Goal: Transaction & Acquisition: Purchase product/service

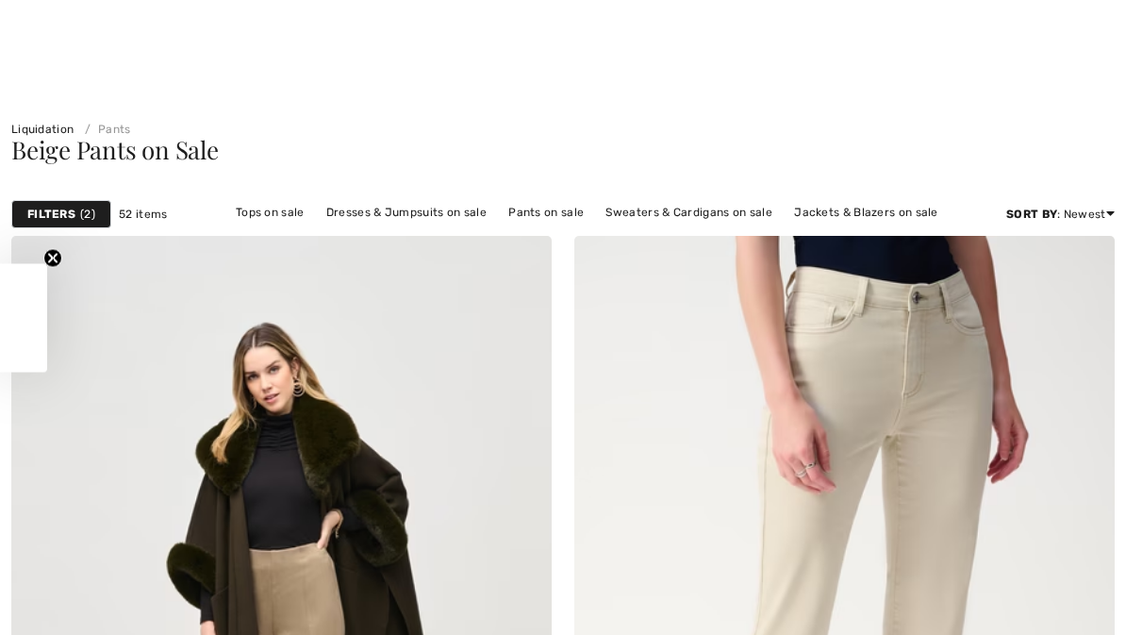
checkbox input "true"
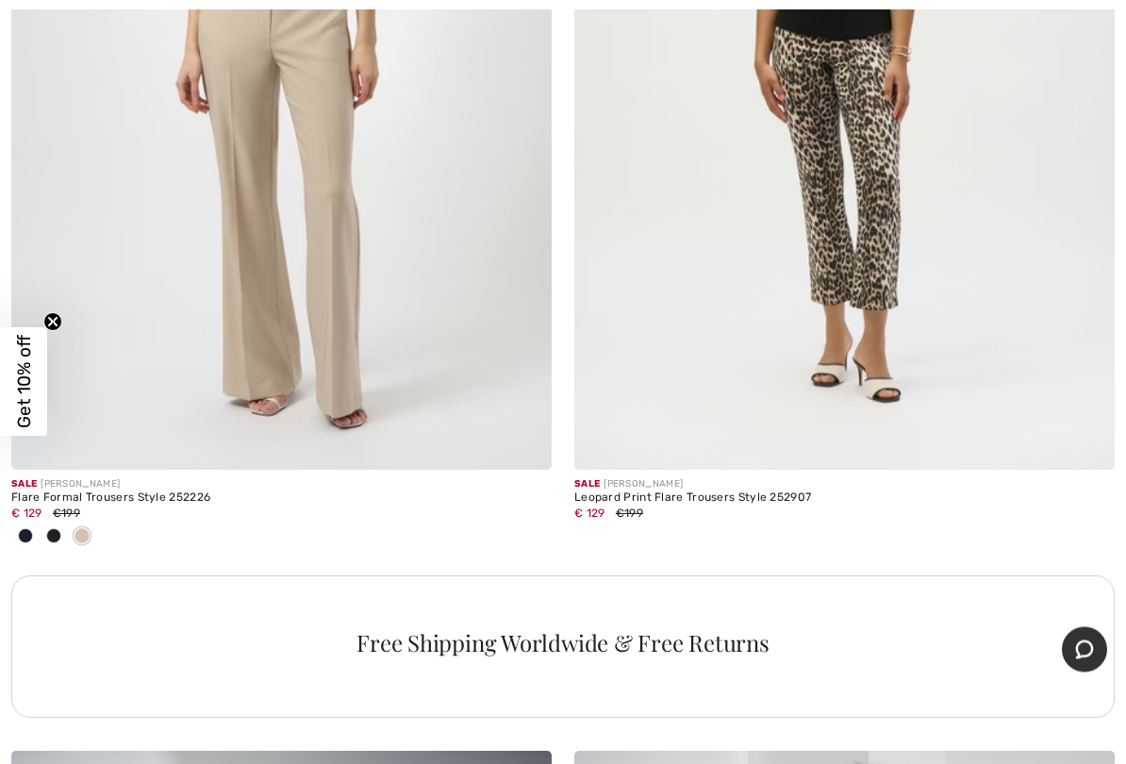
scroll to position [5127, 0]
click at [336, 270] on img at bounding box center [281, 64] width 541 height 811
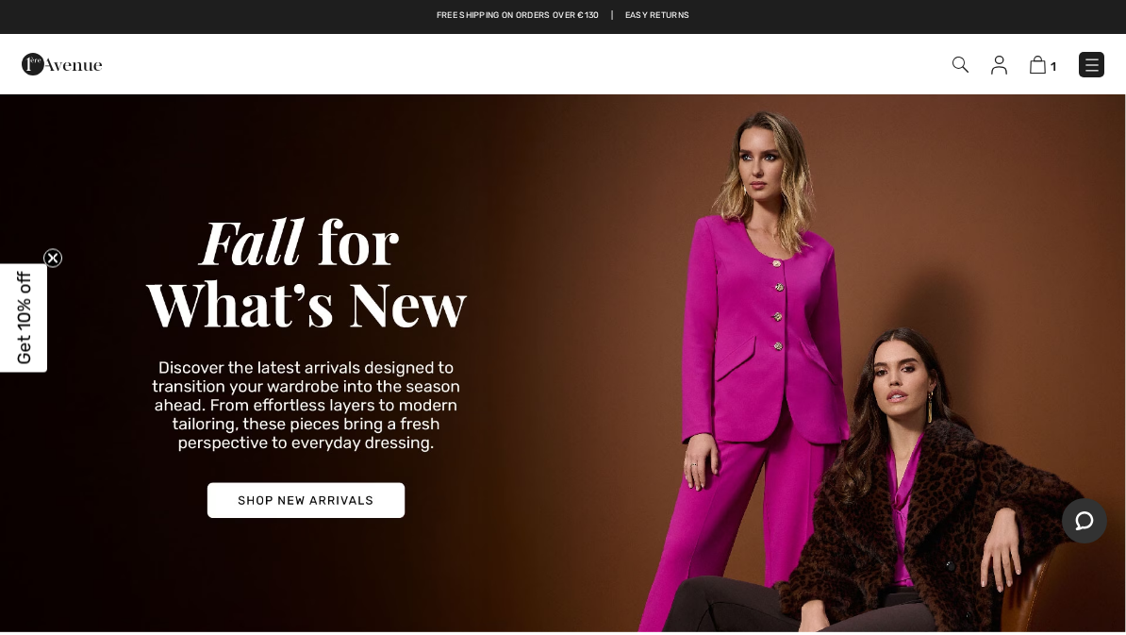
click at [960, 64] on img at bounding box center [961, 65] width 16 height 16
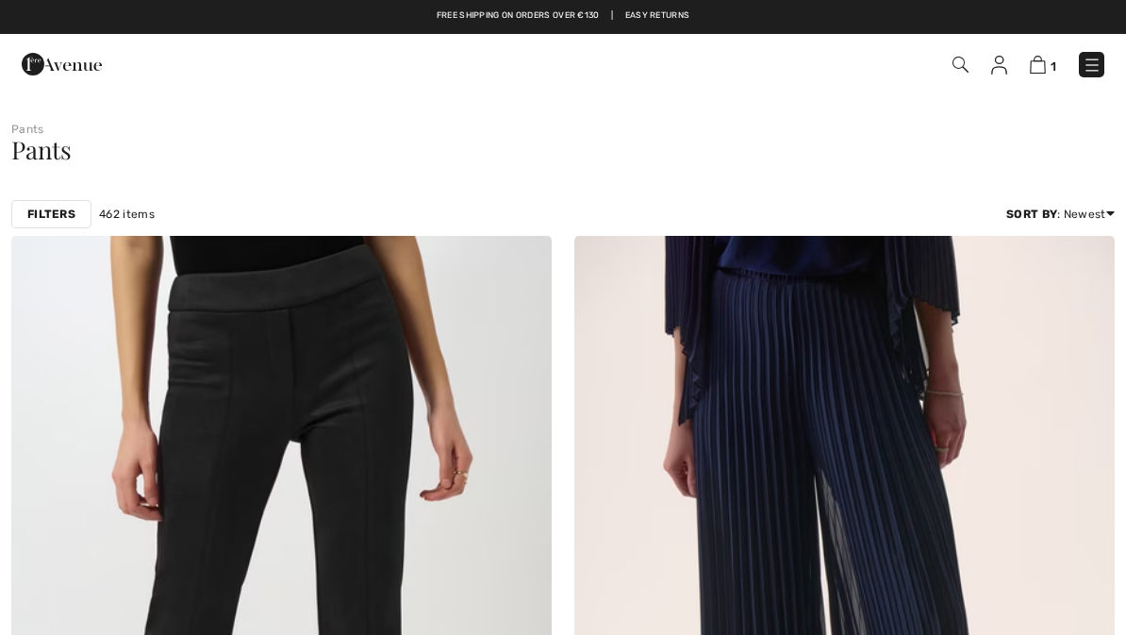
checkbox input "true"
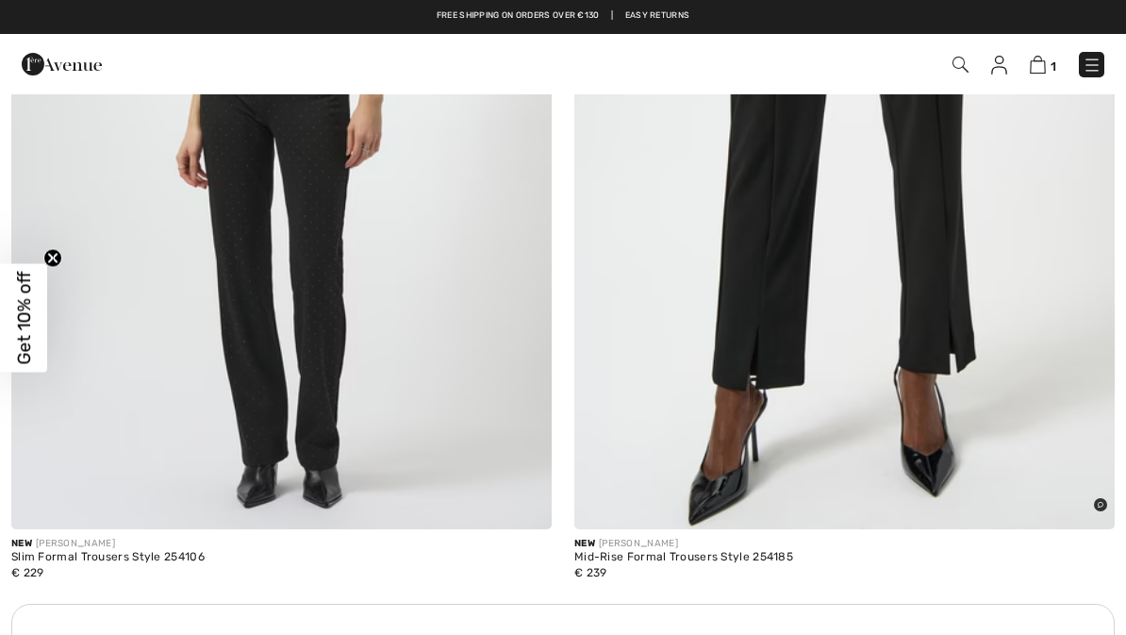
scroll to position [10615, 0]
click at [323, 58] on span "1" at bounding box center [795, 64] width 620 height 25
click at [323, 47] on div "1 Checkout" at bounding box center [795, 64] width 648 height 39
click at [323, 59] on span "1" at bounding box center [795, 64] width 620 height 25
click at [323, 274] on img at bounding box center [845, 125] width 541 height 811
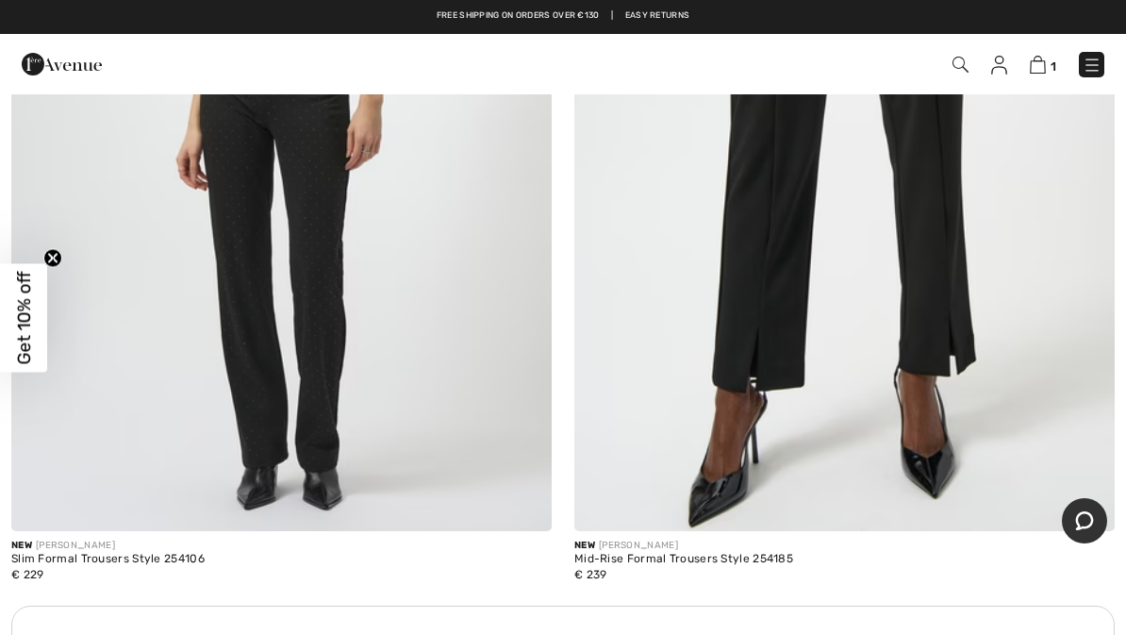
click at [970, 48] on div "1 Checkout" at bounding box center [795, 64] width 648 height 39
click at [962, 70] on img at bounding box center [961, 65] width 16 height 16
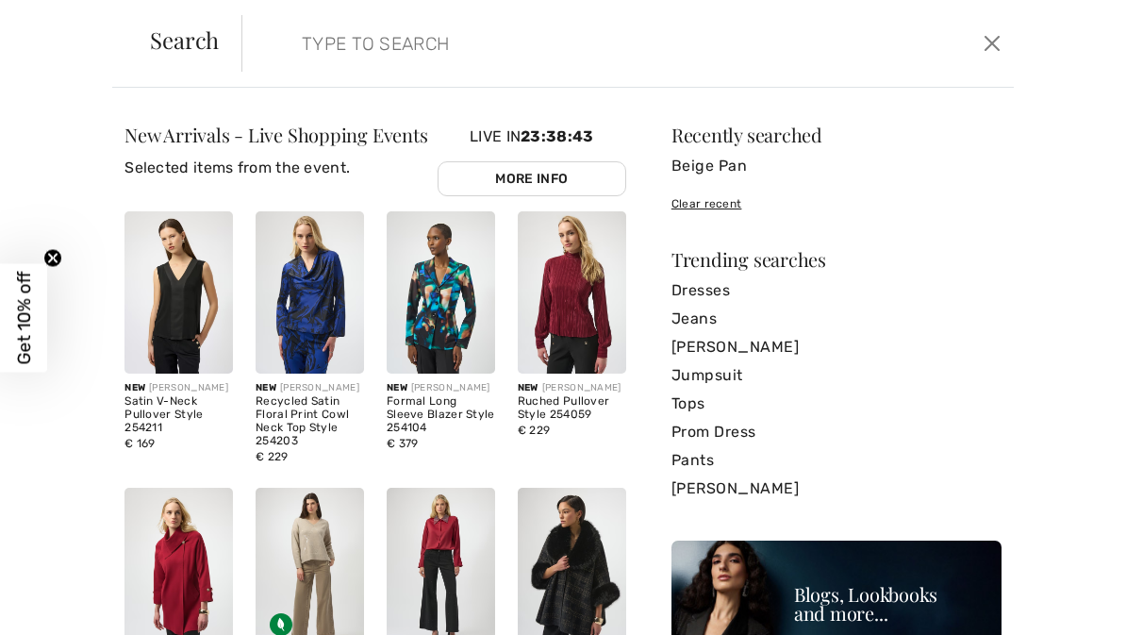
click at [326, 44] on input "search" at bounding box center [547, 43] width 518 height 57
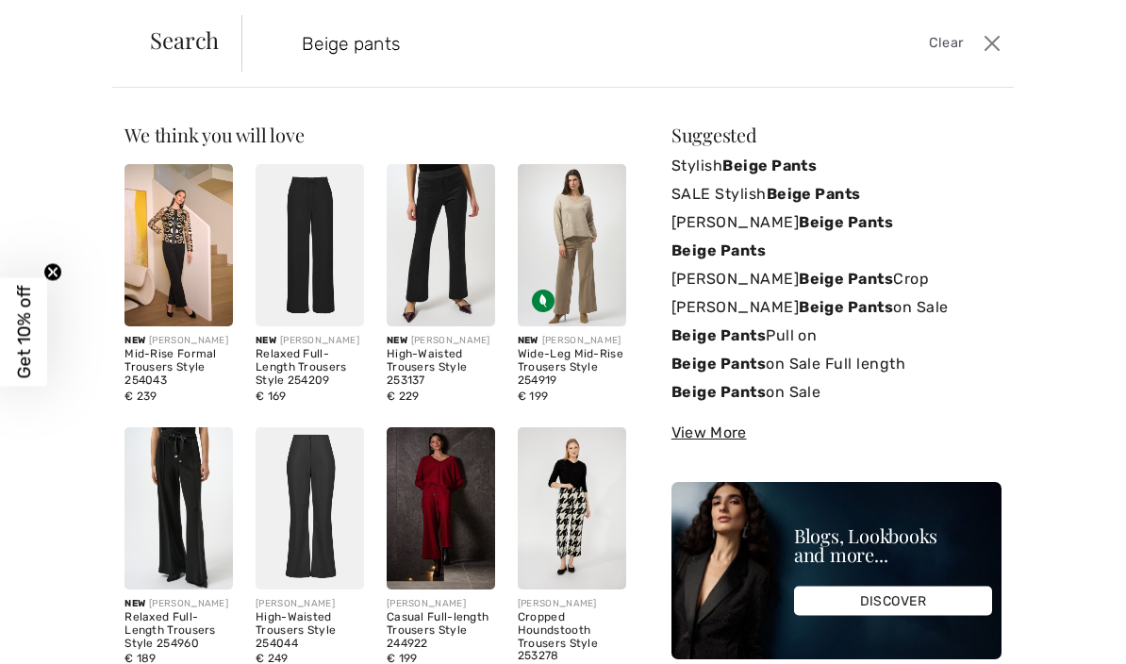
type input "Beige pants"
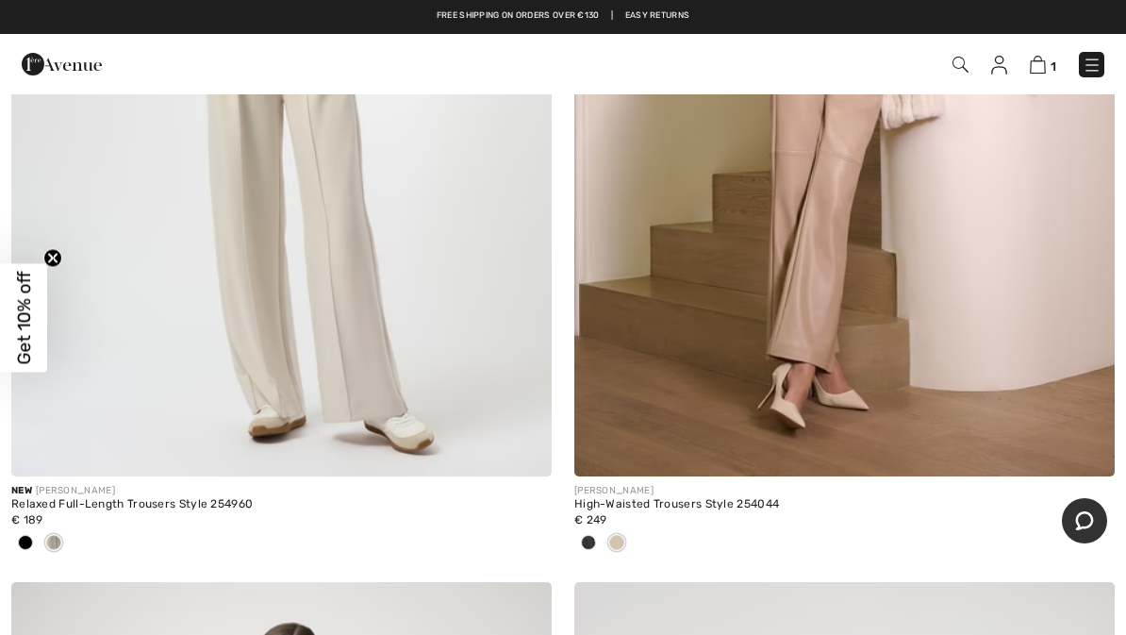
scroll to position [2401, 0]
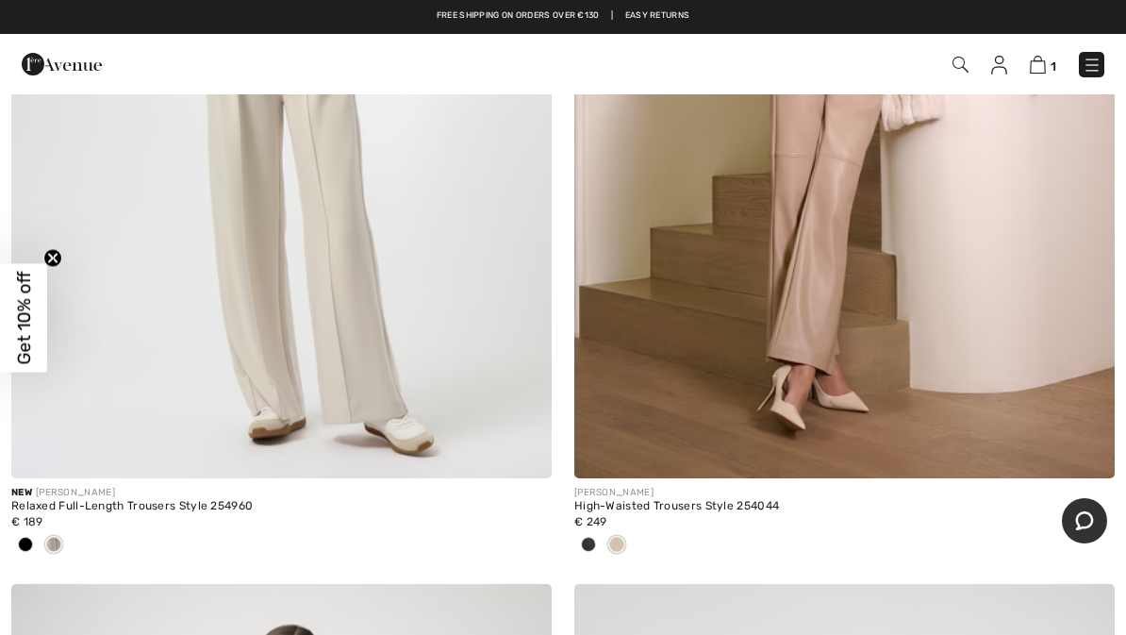
click at [837, 350] on img at bounding box center [845, 73] width 541 height 811
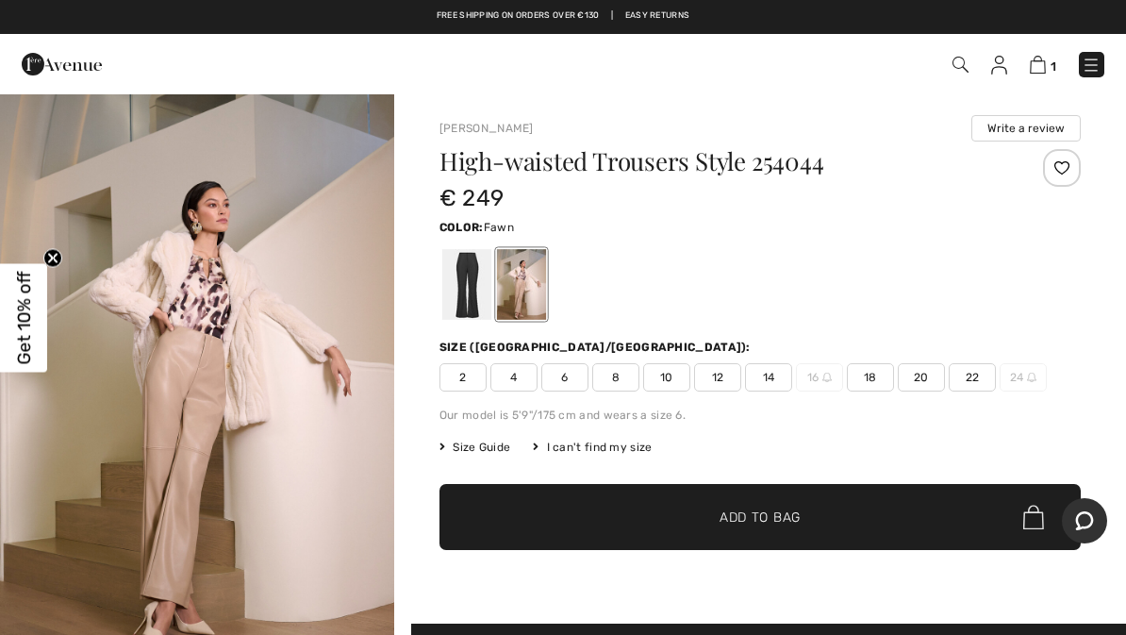
click at [271, 389] on img "1 / 5" at bounding box center [197, 387] width 394 height 591
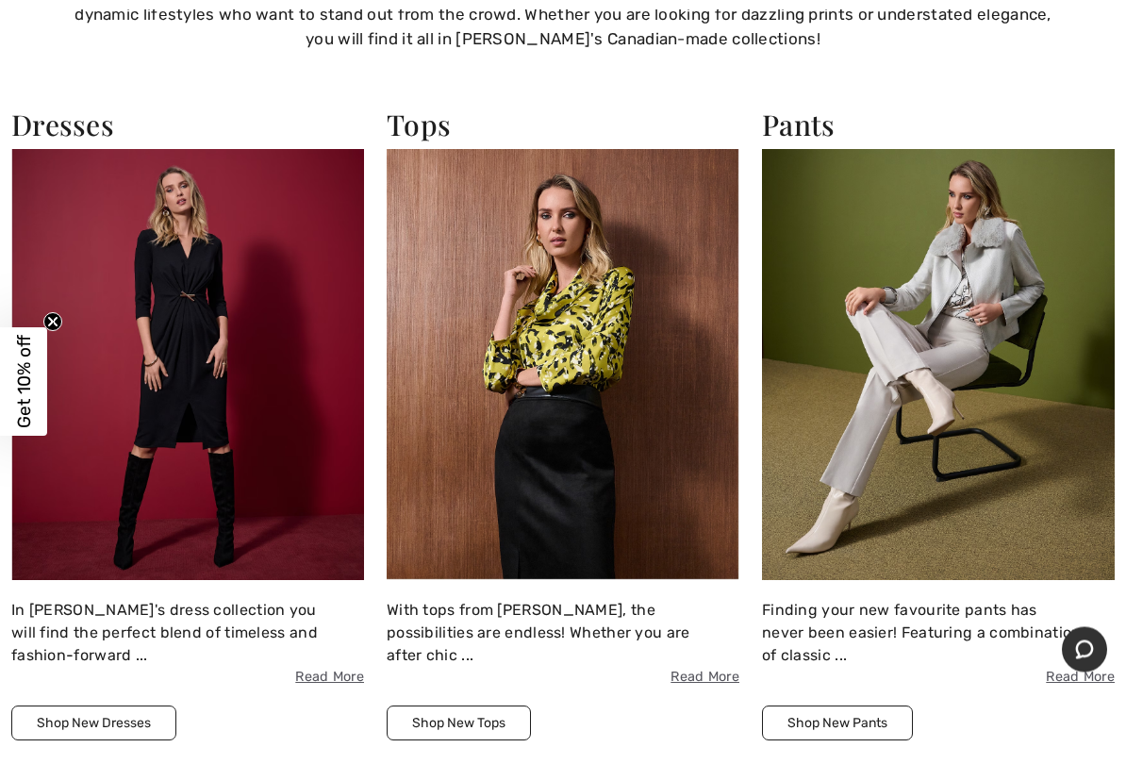
scroll to position [1350, 0]
click at [947, 392] on img at bounding box center [938, 364] width 353 height 431
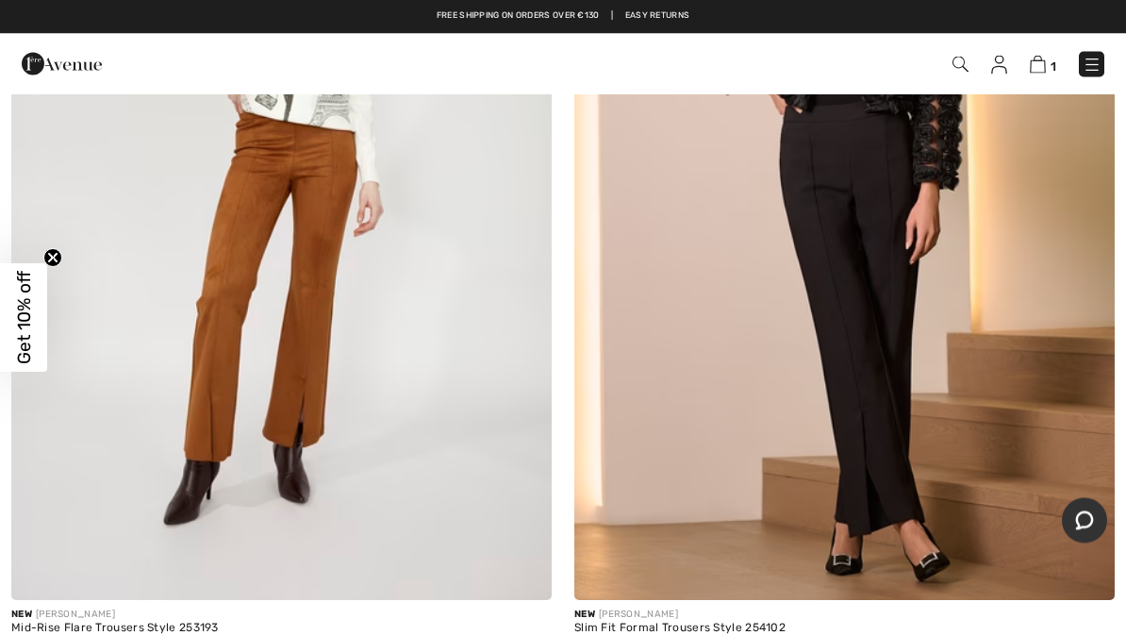
scroll to position [10515, 0]
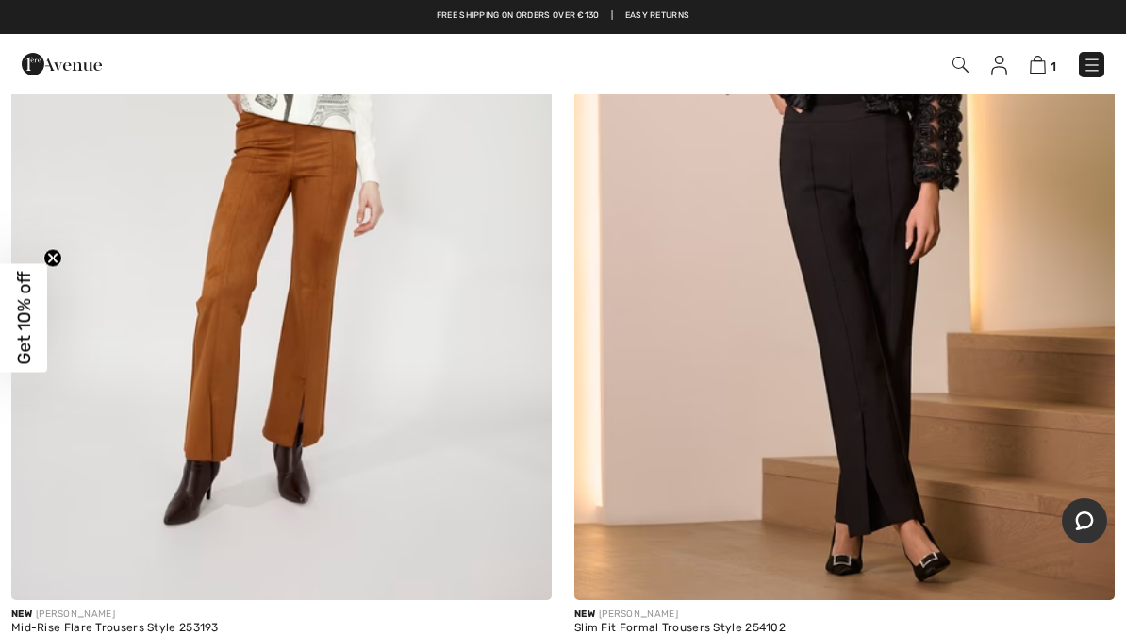
click at [267, 398] on img at bounding box center [281, 194] width 541 height 811
click at [275, 275] on img at bounding box center [281, 194] width 541 height 811
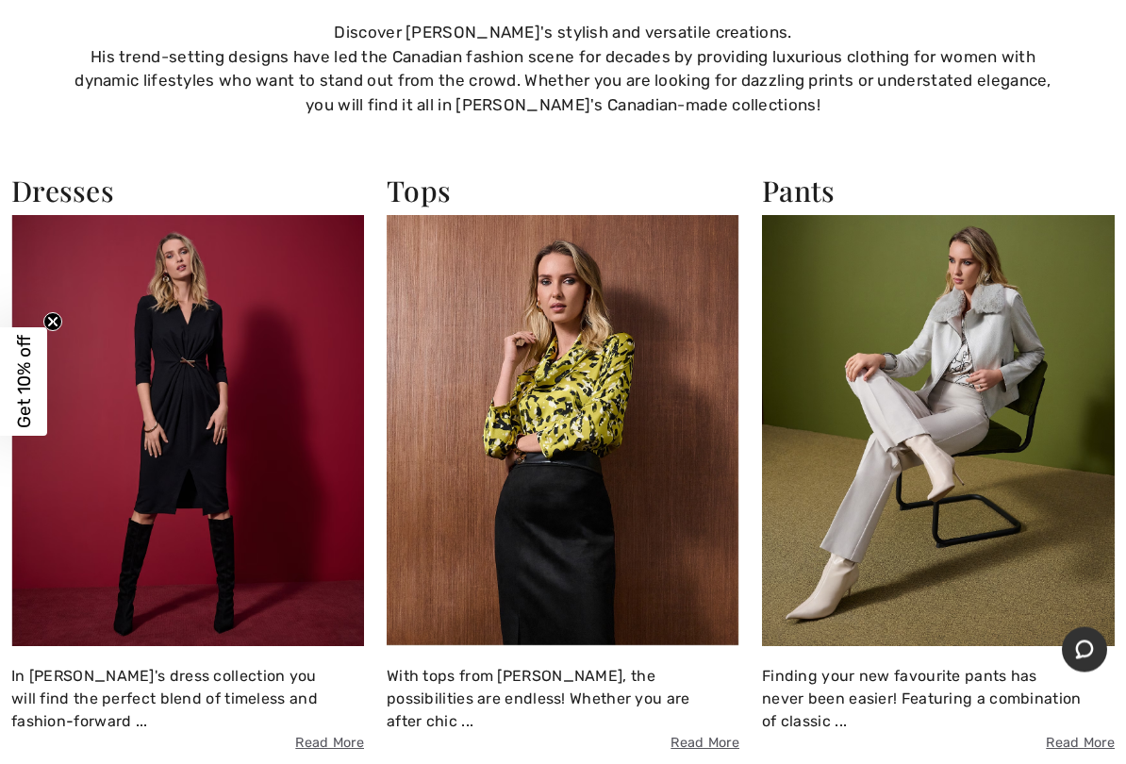
scroll to position [1304, 0]
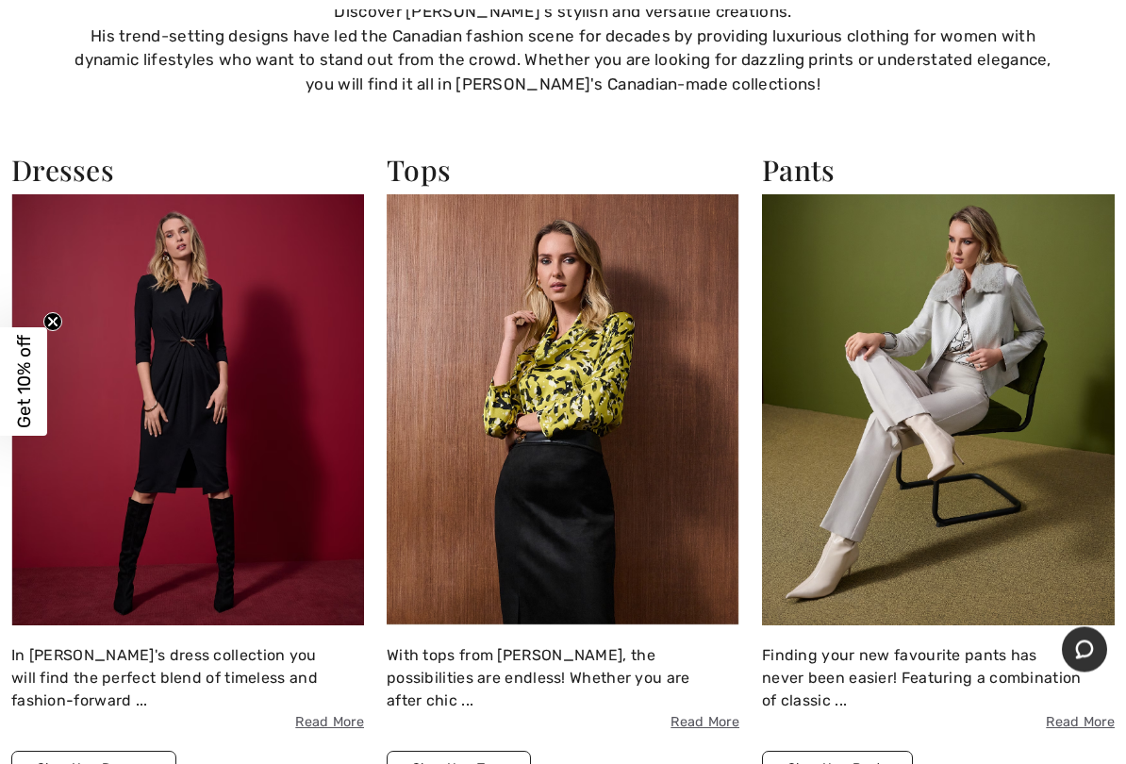
click at [929, 328] on img at bounding box center [938, 410] width 353 height 431
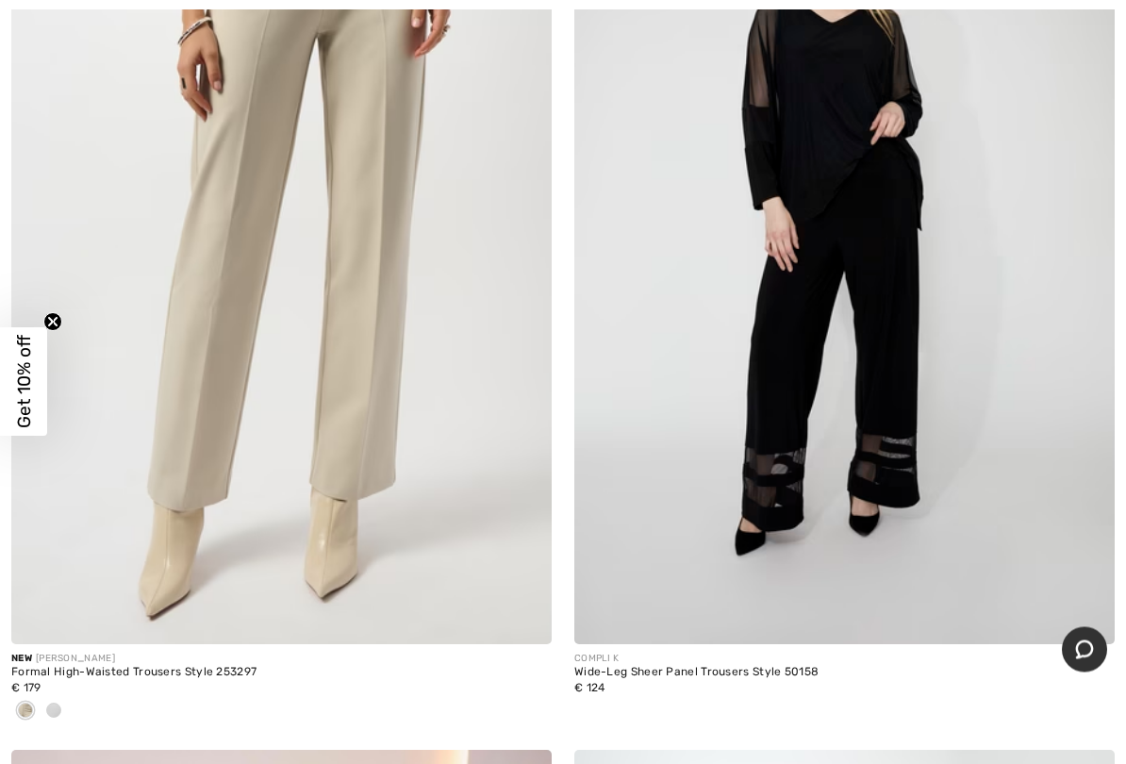
scroll to position [13382, 0]
click at [290, 259] on img at bounding box center [281, 238] width 541 height 811
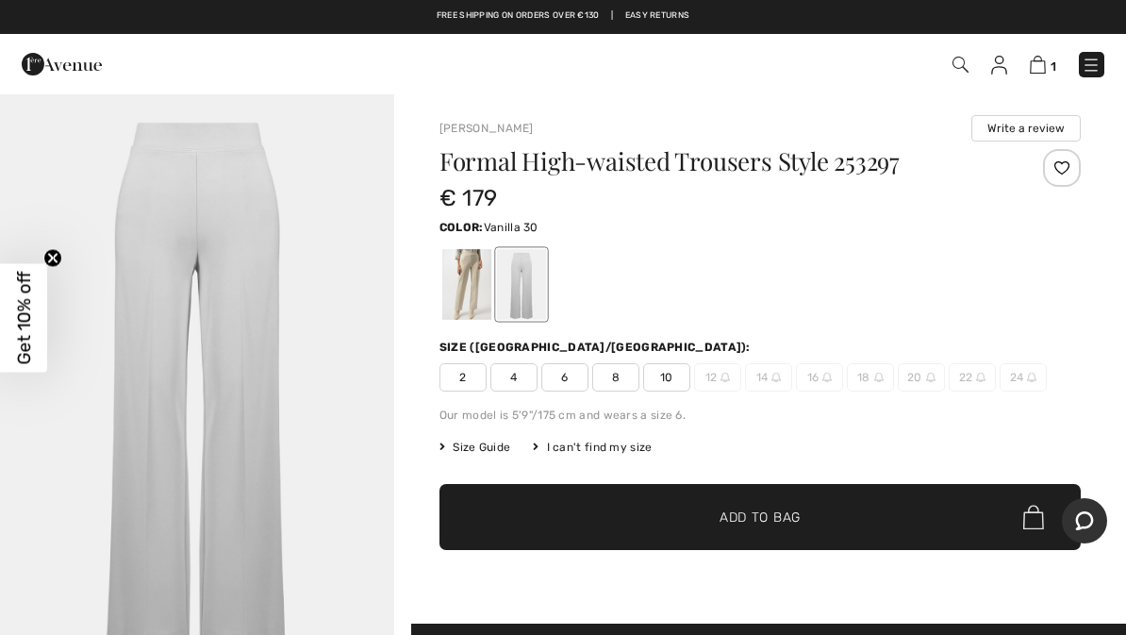
click at [464, 284] on div at bounding box center [466, 284] width 49 height 71
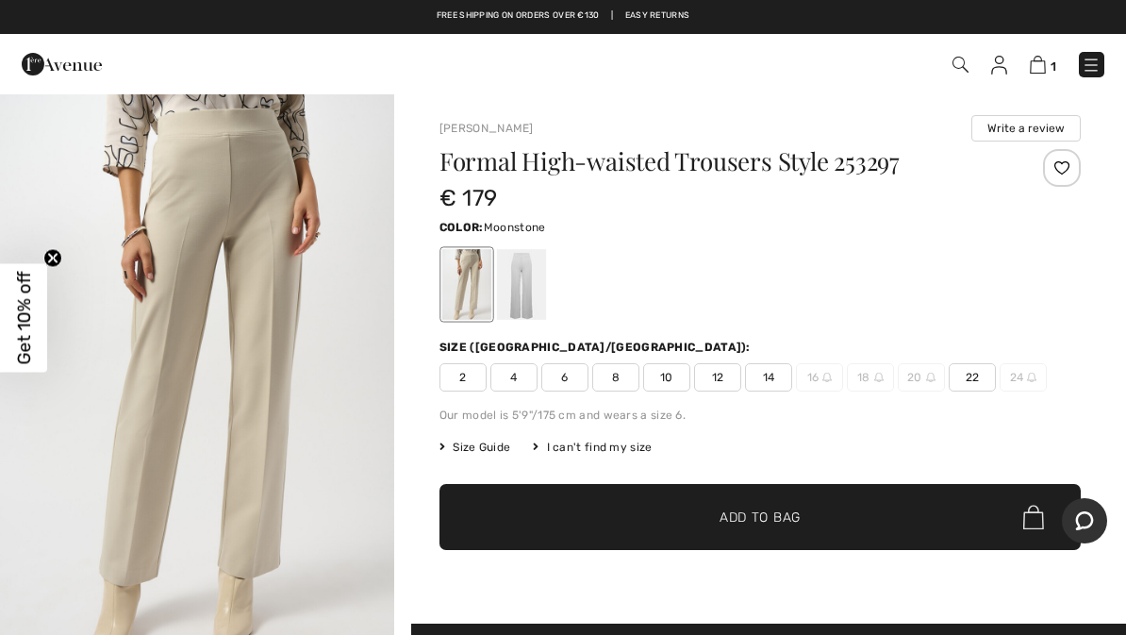
click at [570, 373] on span "6" at bounding box center [564, 377] width 47 height 28
click at [799, 508] on span "Add to Bag" at bounding box center [760, 518] width 81 height 20
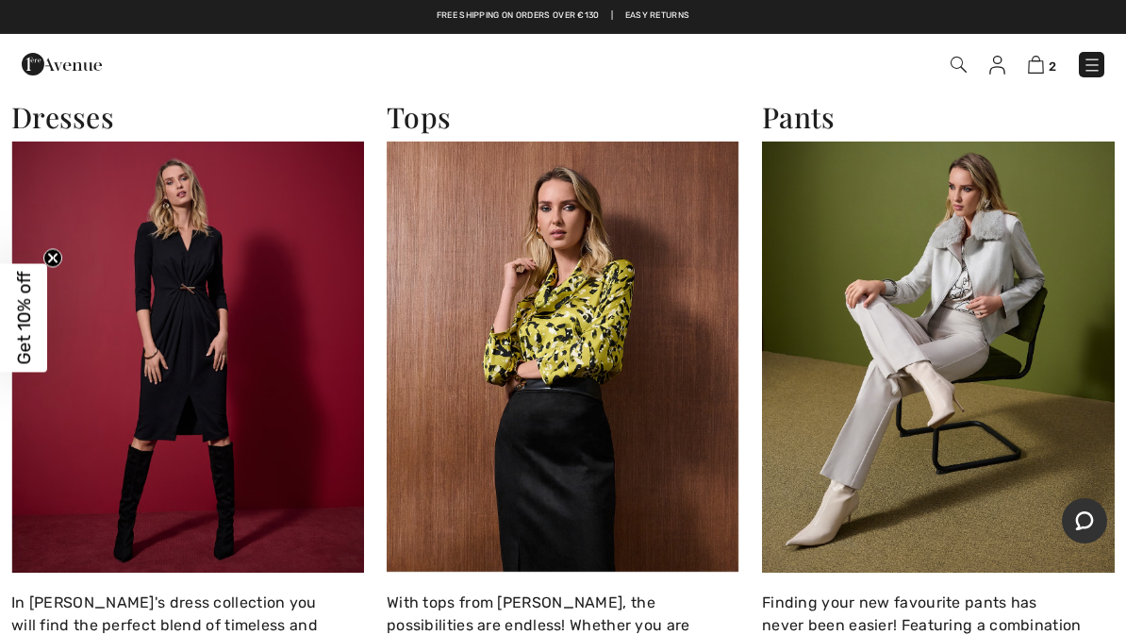
scroll to position [1360, 0]
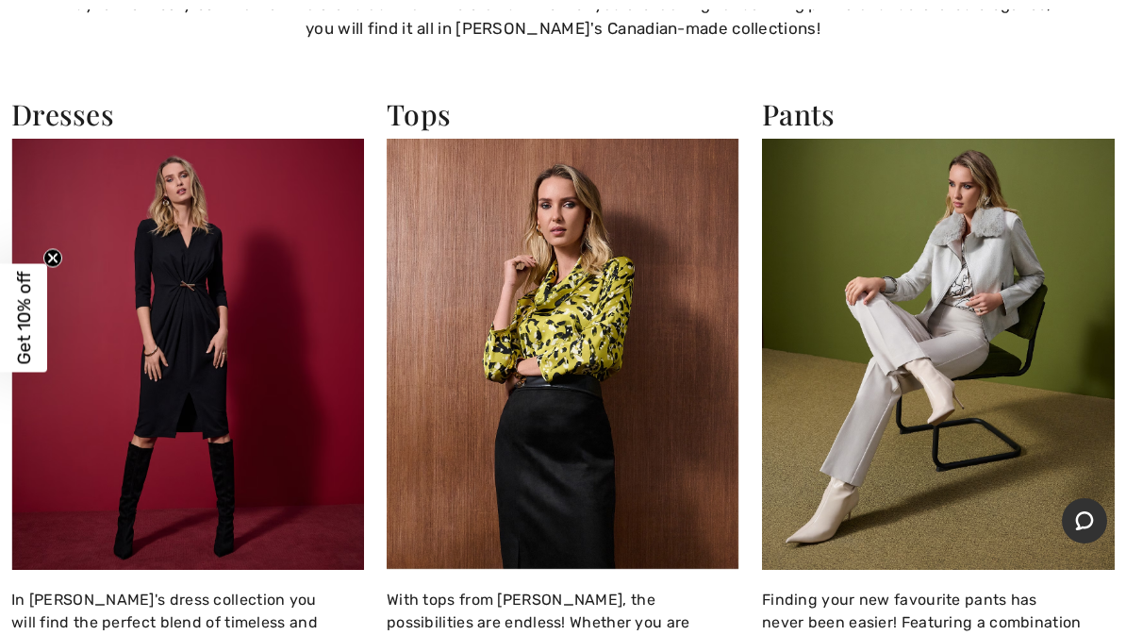
click at [952, 338] on img at bounding box center [938, 354] width 353 height 431
click at [951, 334] on img at bounding box center [938, 354] width 353 height 431
click at [1111, 169] on img at bounding box center [938, 354] width 353 height 431
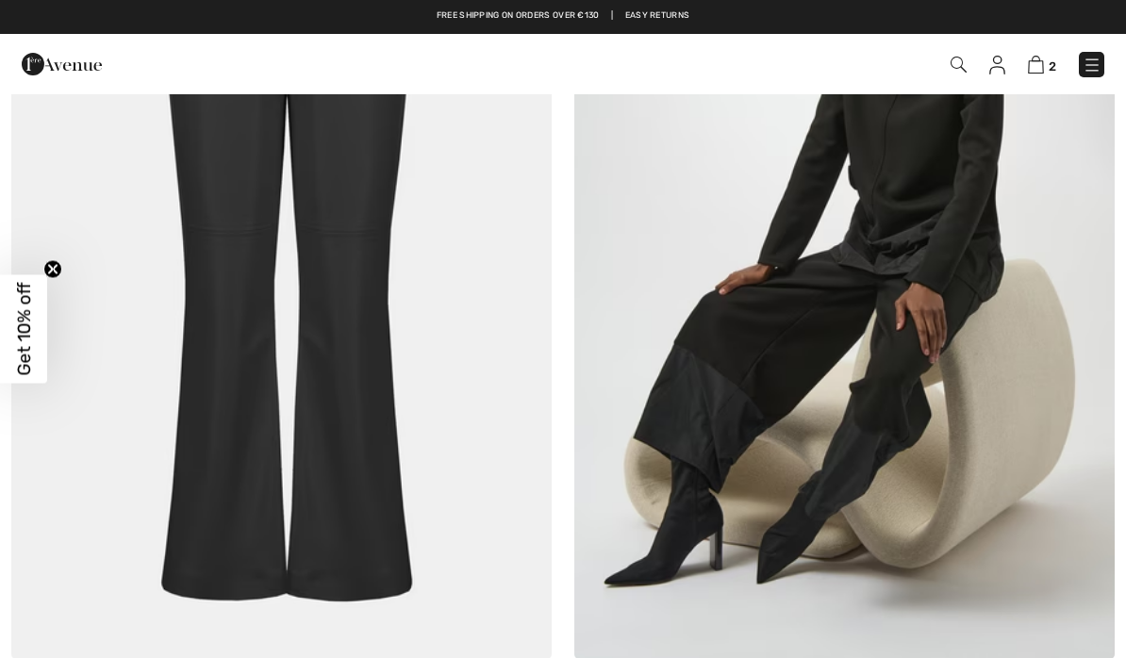
checkbox input "true"
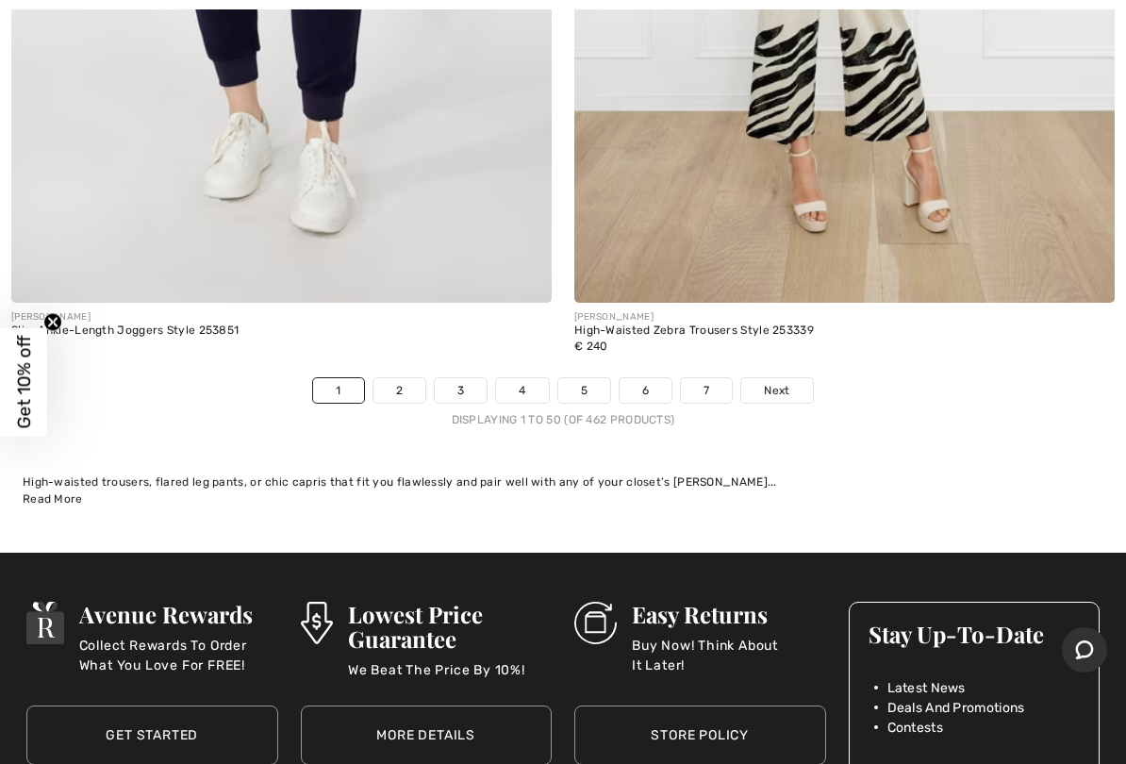
scroll to position [23305, 0]
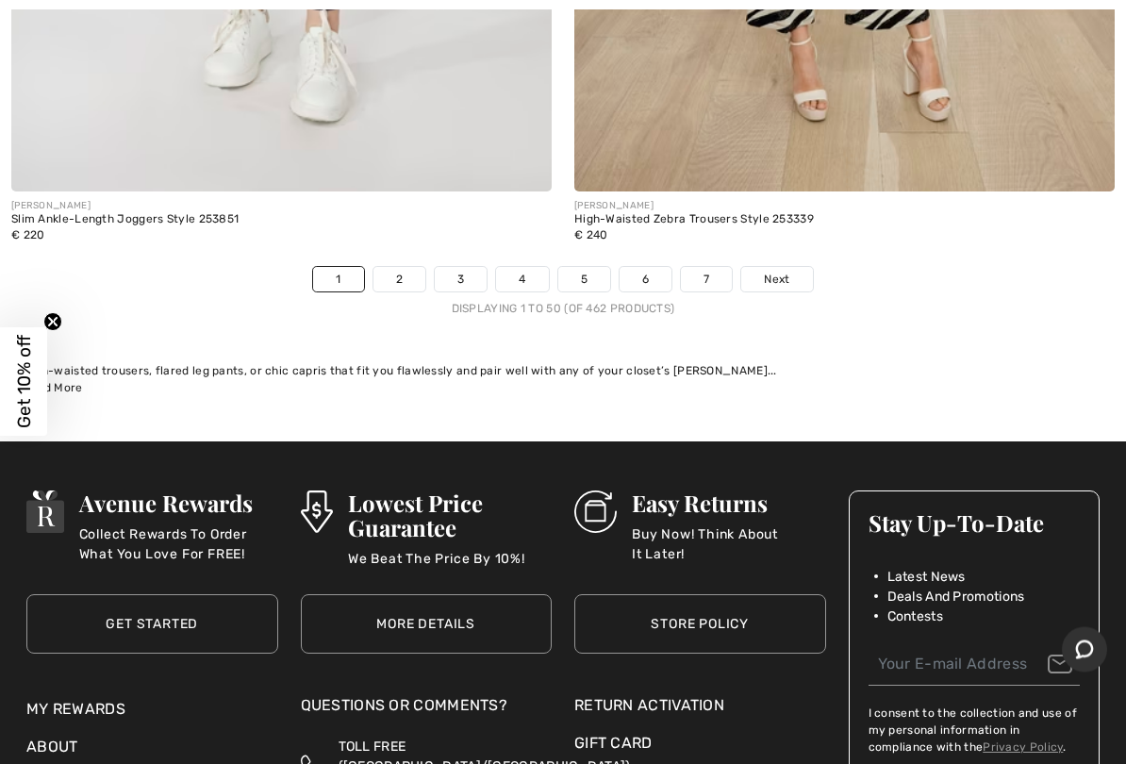
click at [779, 272] on span "Next" at bounding box center [776, 280] width 25 height 17
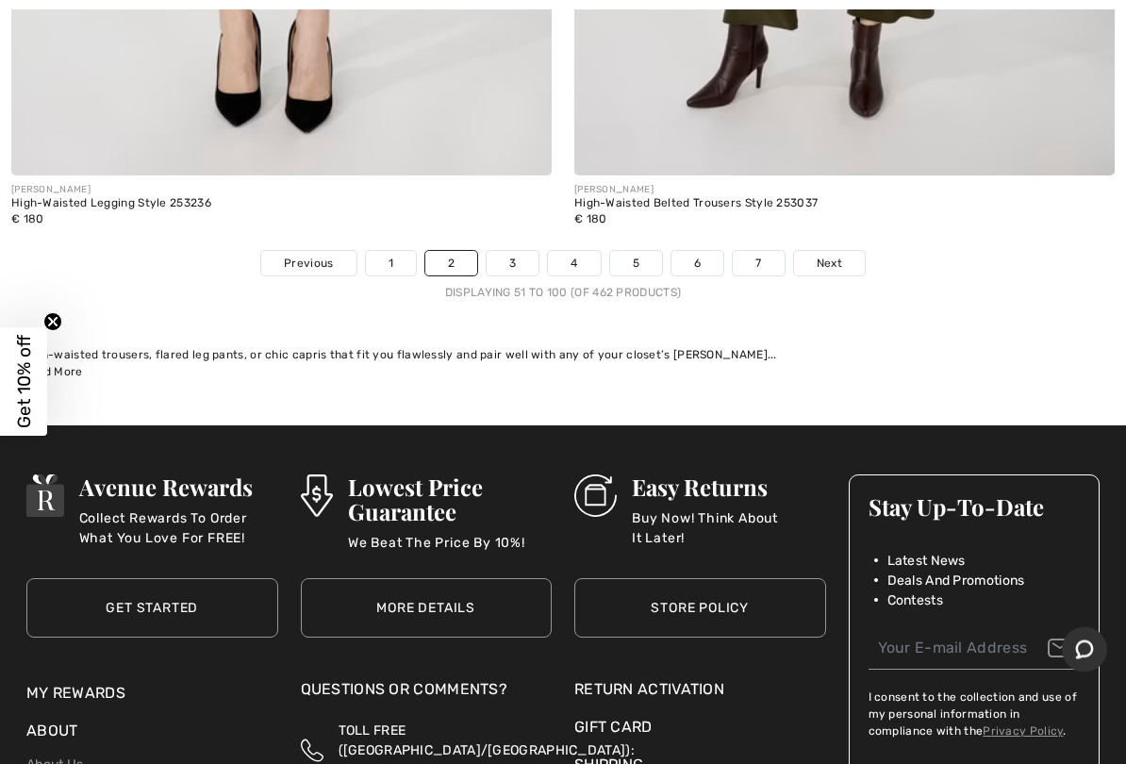
scroll to position [23166, 0]
click at [843, 251] on link "Next" at bounding box center [829, 263] width 71 height 25
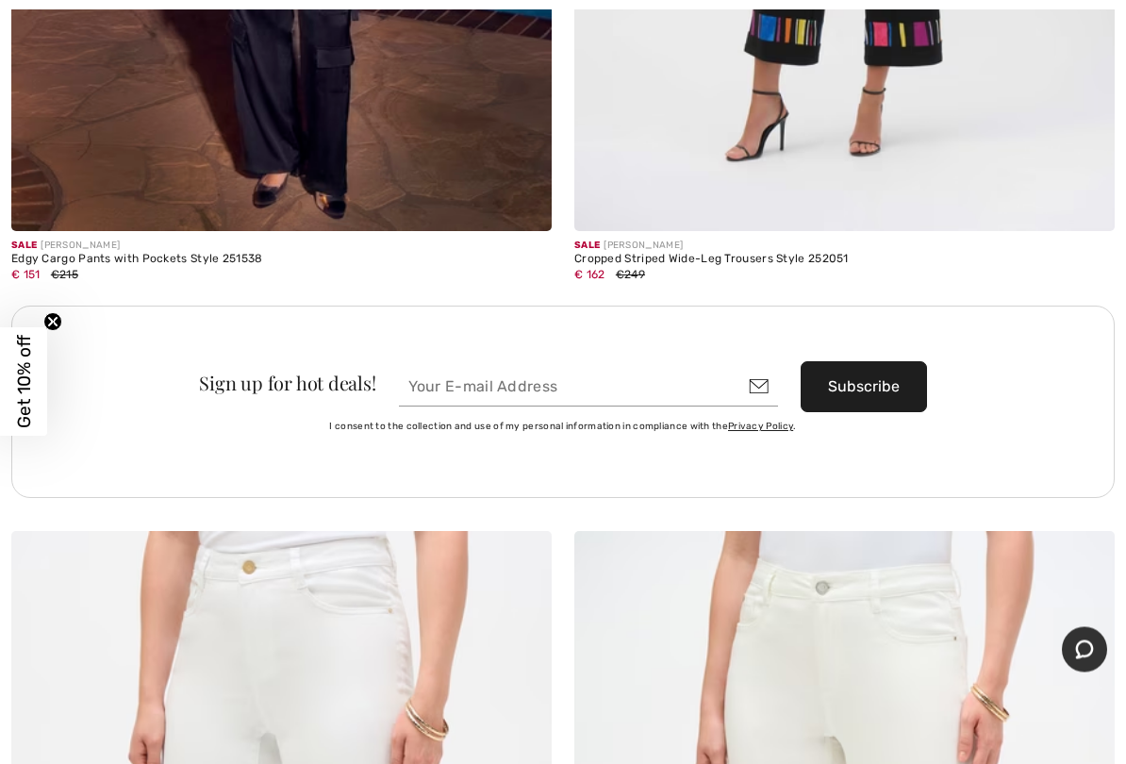
scroll to position [10792, 0]
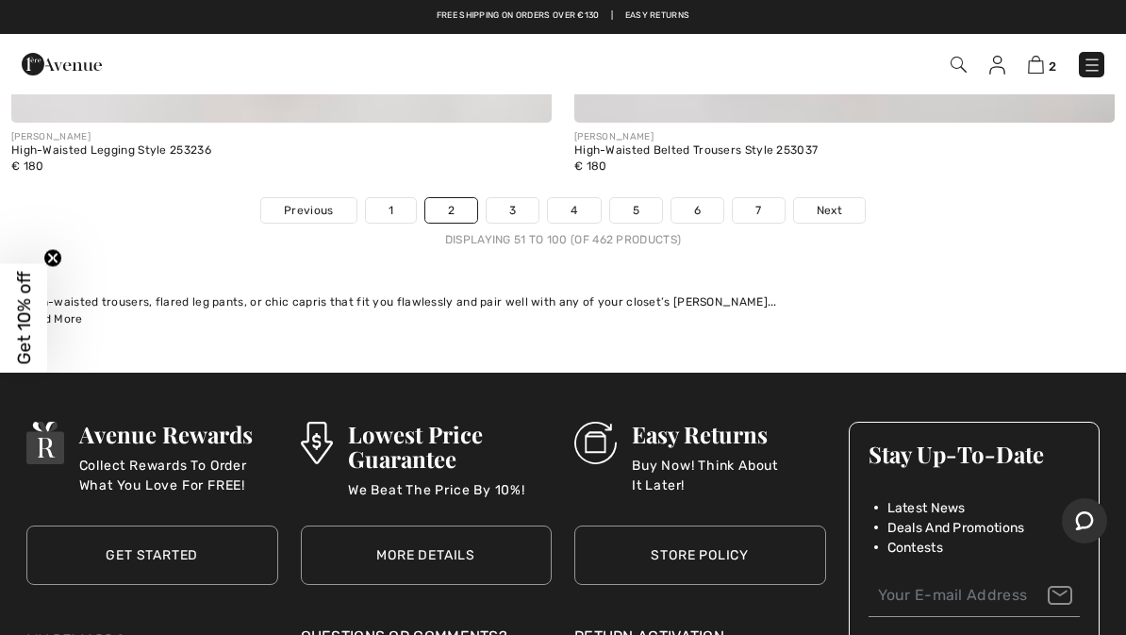
click at [846, 198] on link "Next" at bounding box center [829, 210] width 71 height 25
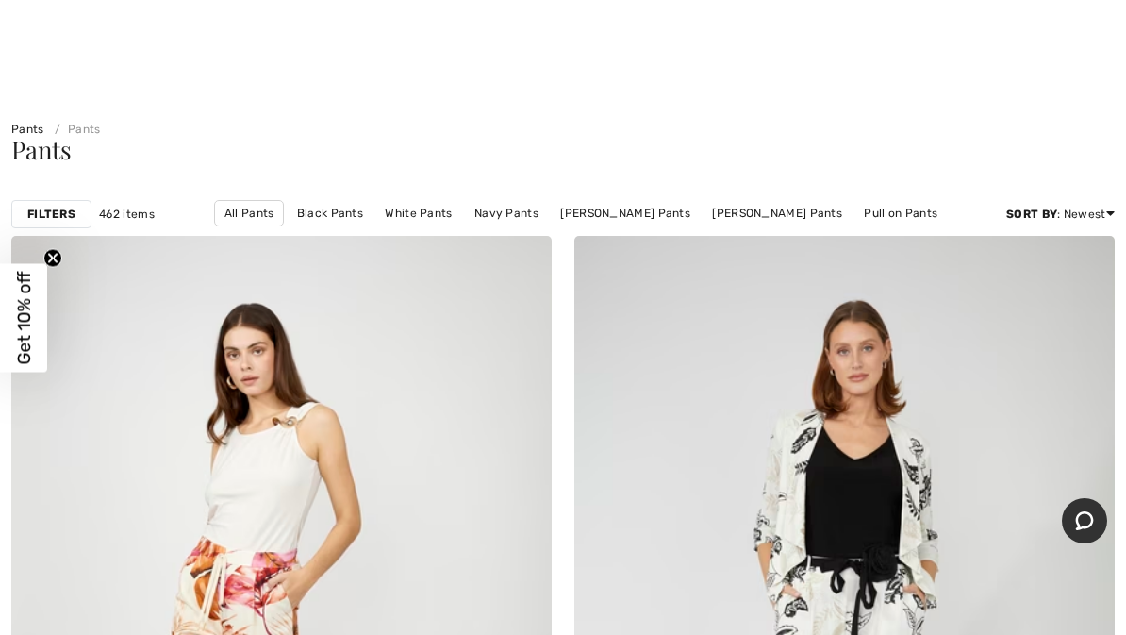
checkbox input "true"
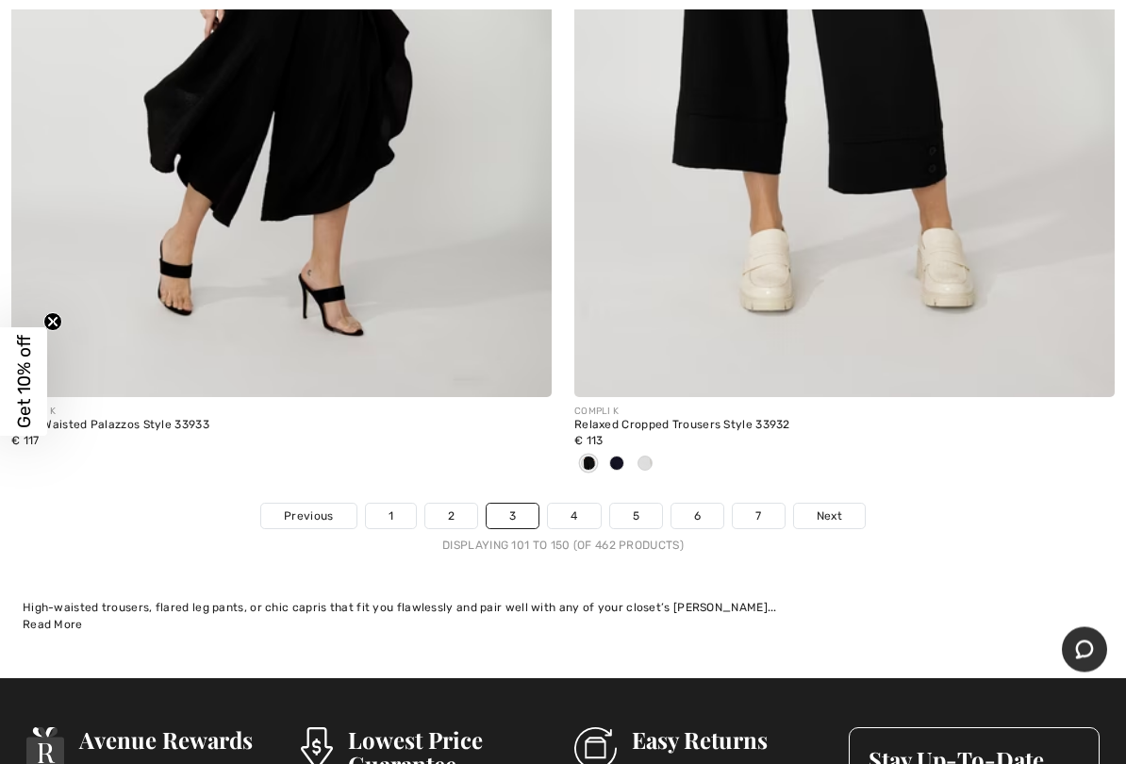
scroll to position [22975, 0]
click at [844, 504] on link "Next" at bounding box center [829, 516] width 71 height 25
click at [833, 508] on span "Next" at bounding box center [829, 516] width 25 height 17
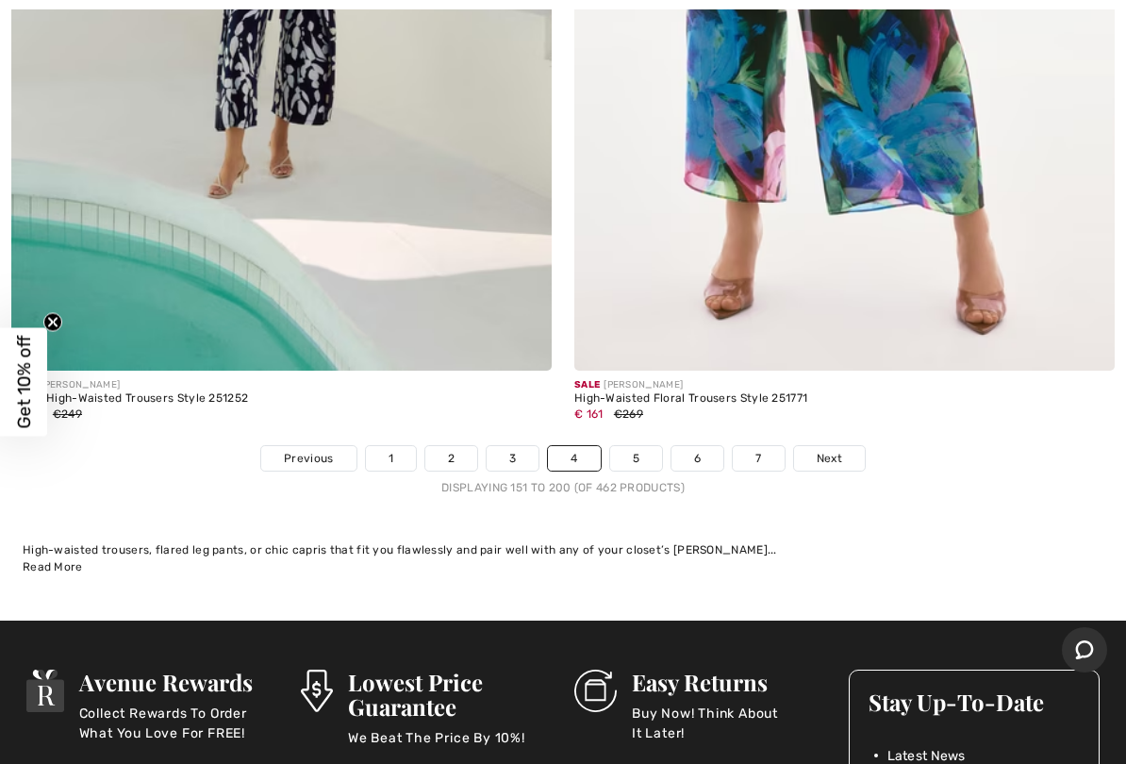
scroll to position [23089, 0]
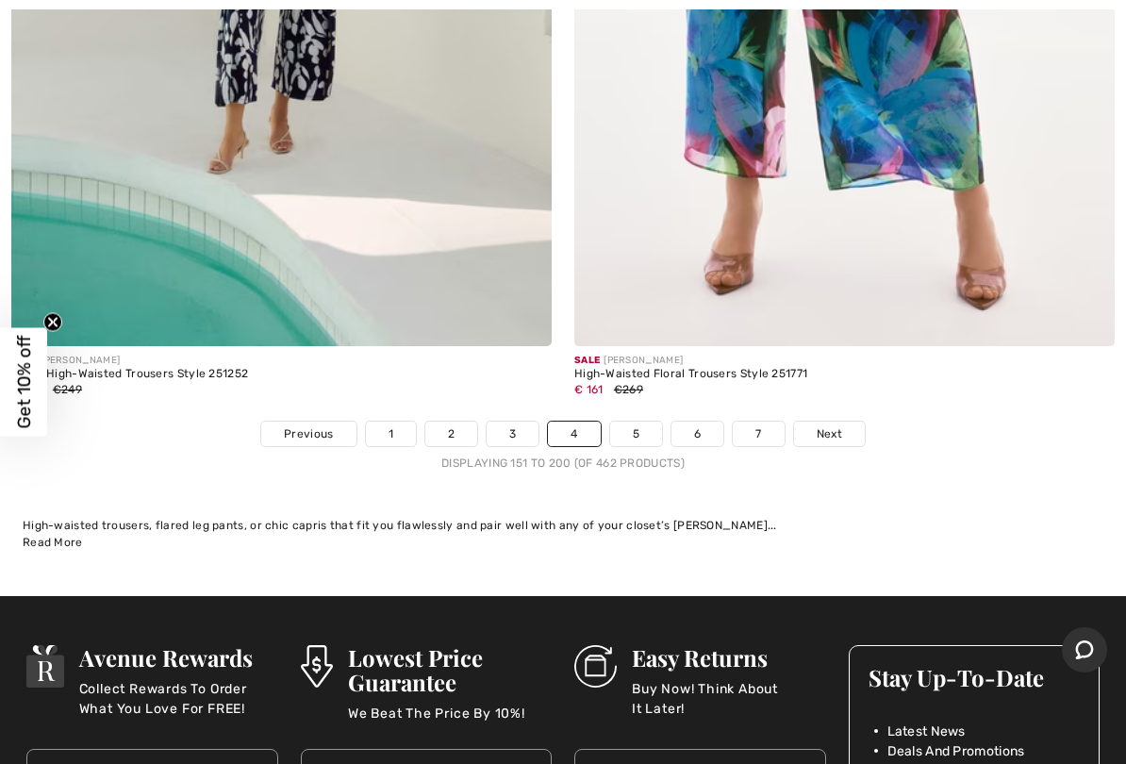
click at [839, 425] on span "Next" at bounding box center [829, 433] width 25 height 17
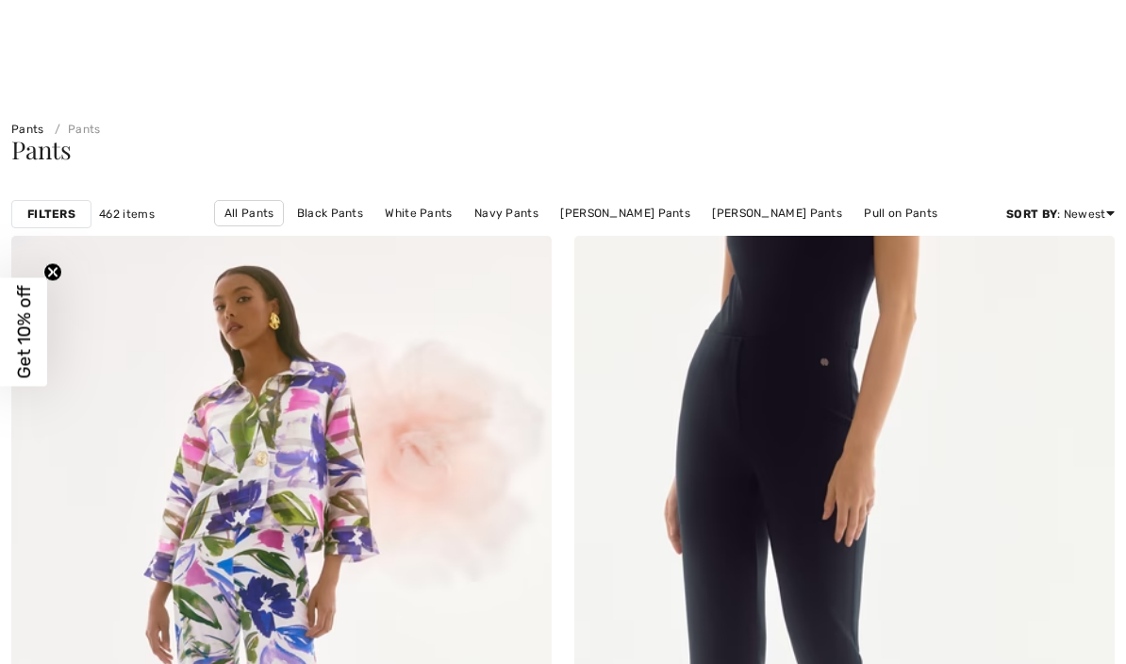
checkbox input "true"
